Goal: Find contact information: Find contact information

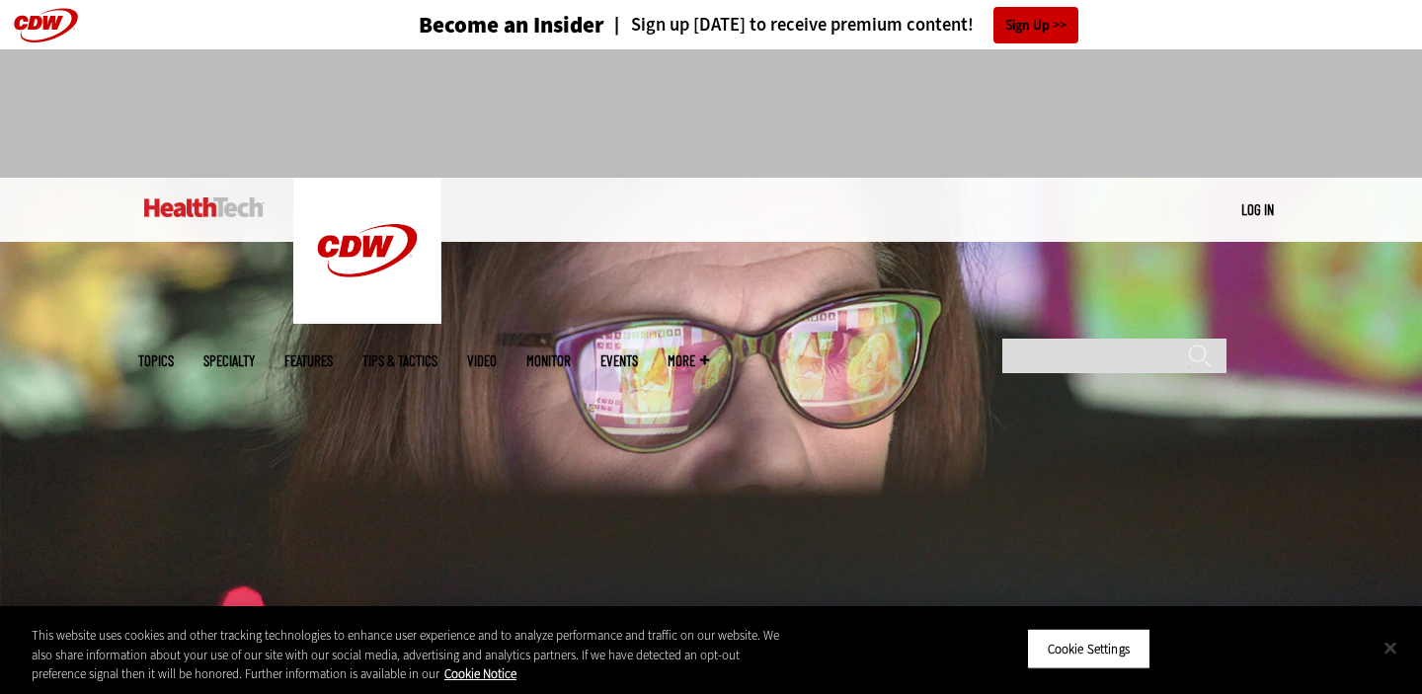
click at [1389, 643] on button "Close" at bounding box center [1390, 647] width 43 height 43
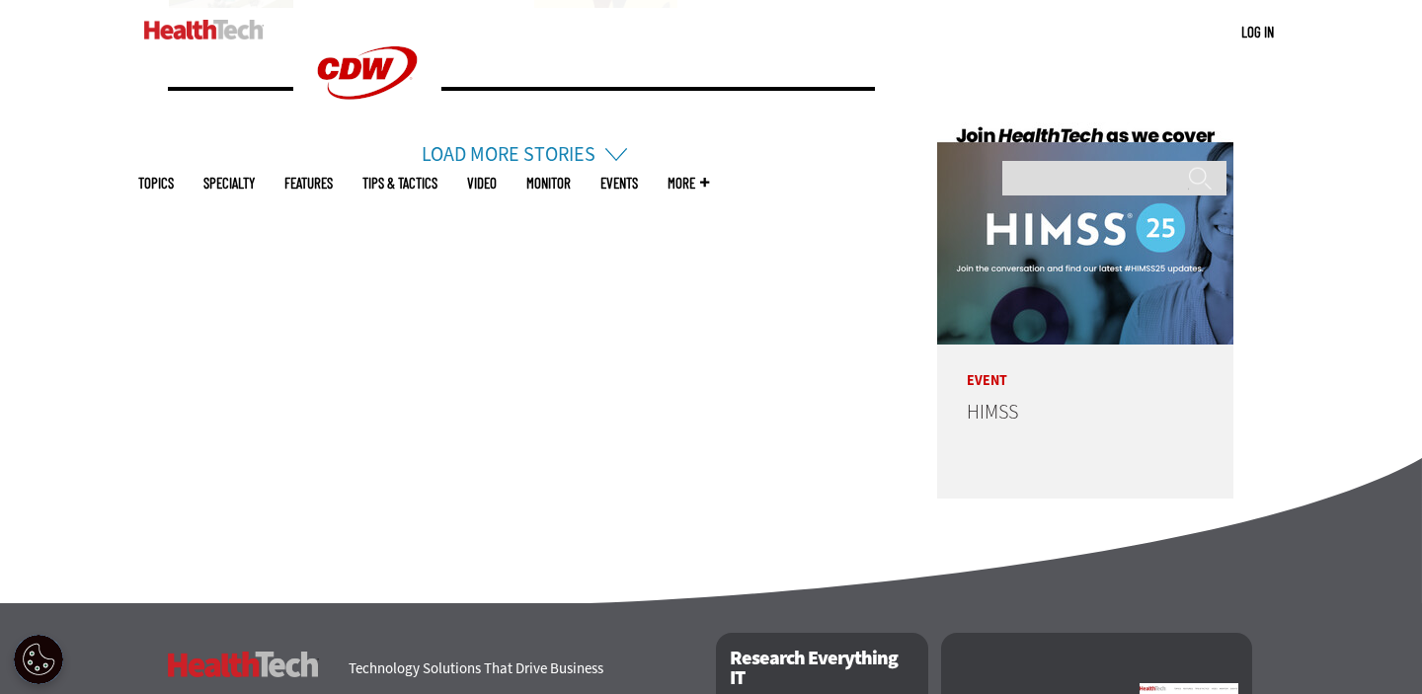
scroll to position [5075, 0]
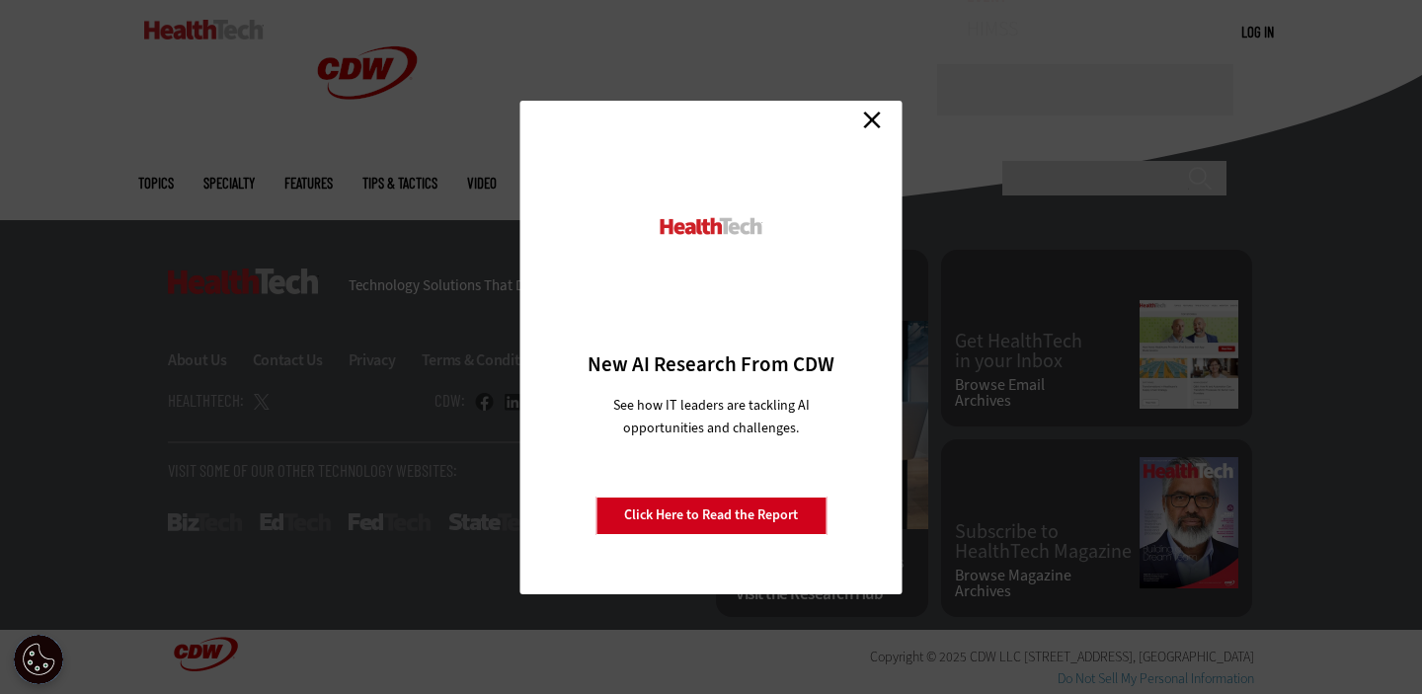
click at [354, 352] on div "Close New AI Research From CDW See how IT leaders are tackling AI opportunities…" at bounding box center [711, 347] width 1422 height 694
click at [283, 359] on div "Close New AI Research From CDW See how IT leaders are tackling AI opportunities…" at bounding box center [711, 347] width 1422 height 694
click at [862, 112] on link "Close" at bounding box center [872, 121] width 30 height 30
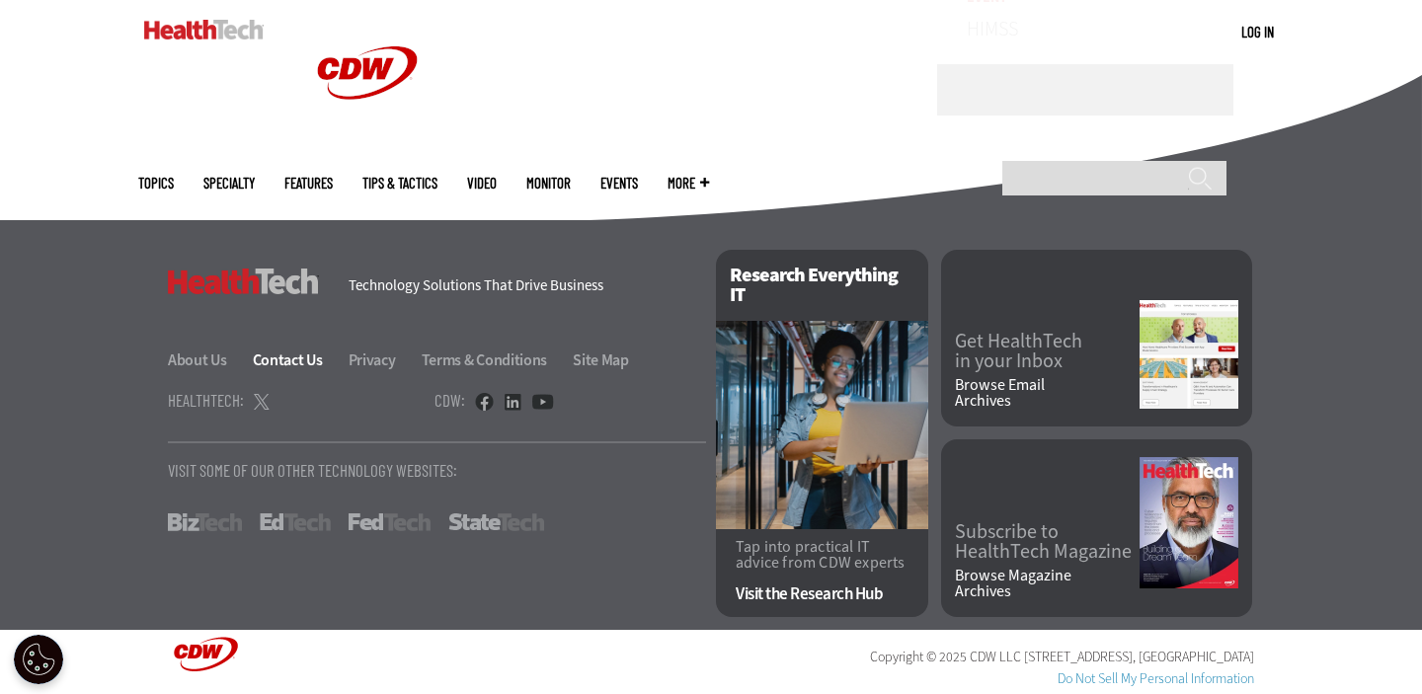
click at [294, 353] on link "Contact Us" at bounding box center [299, 360] width 93 height 21
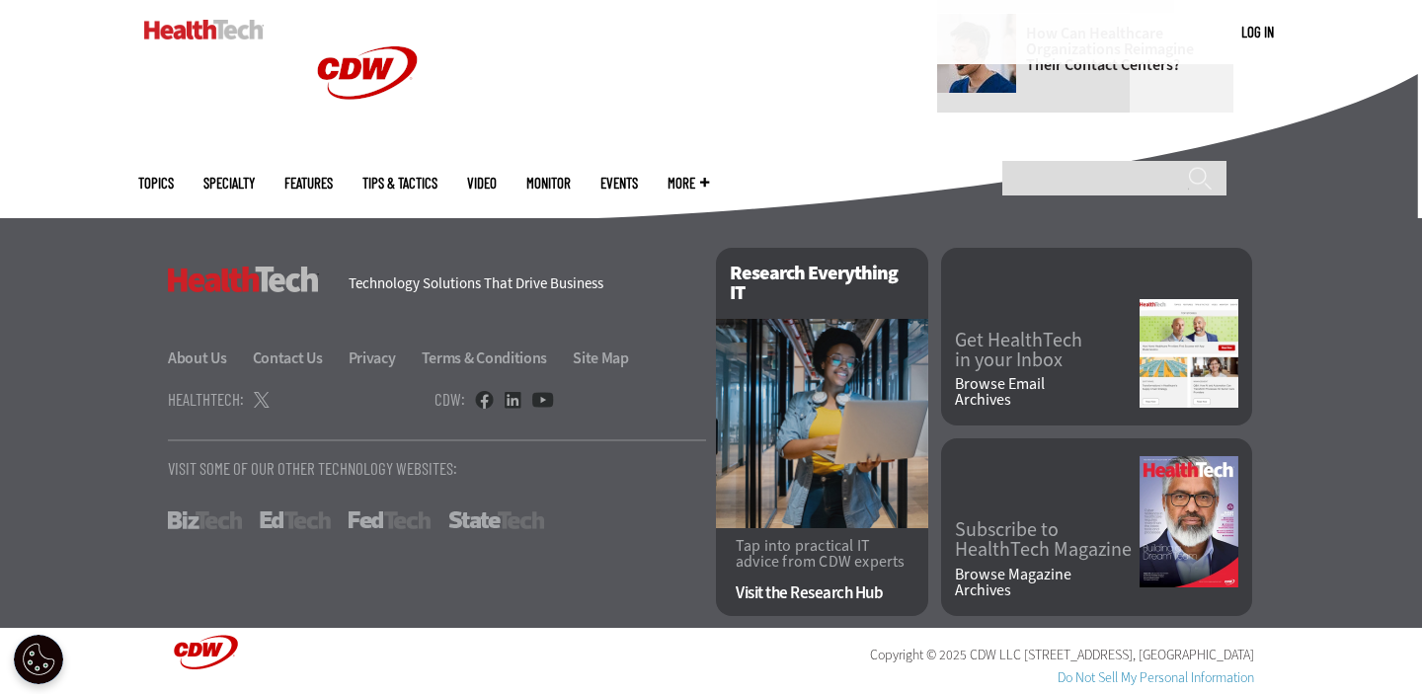
scroll to position [1465, 0]
click at [214, 363] on link "About Us" at bounding box center [209, 358] width 82 height 21
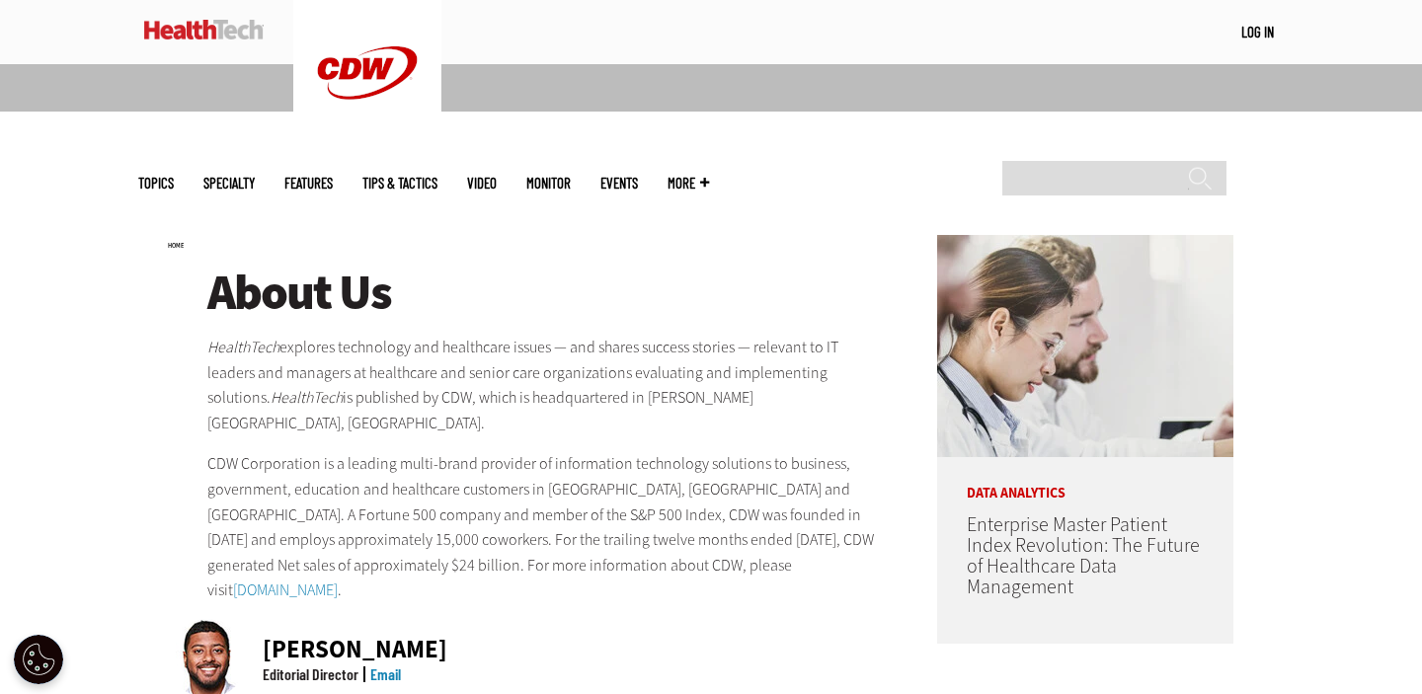
scroll to position [457, 0]
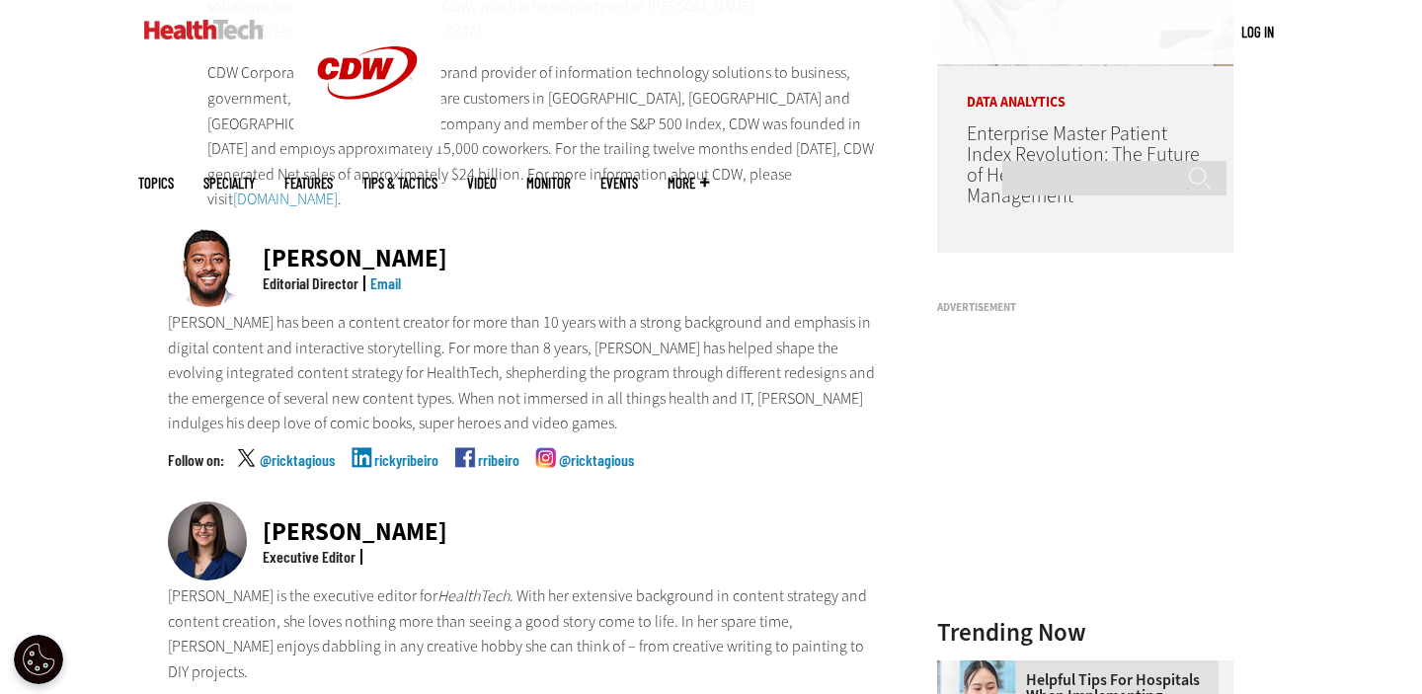
click at [386, 274] on link "Email" at bounding box center [385, 283] width 31 height 19
